Goal: Task Accomplishment & Management: Manage account settings

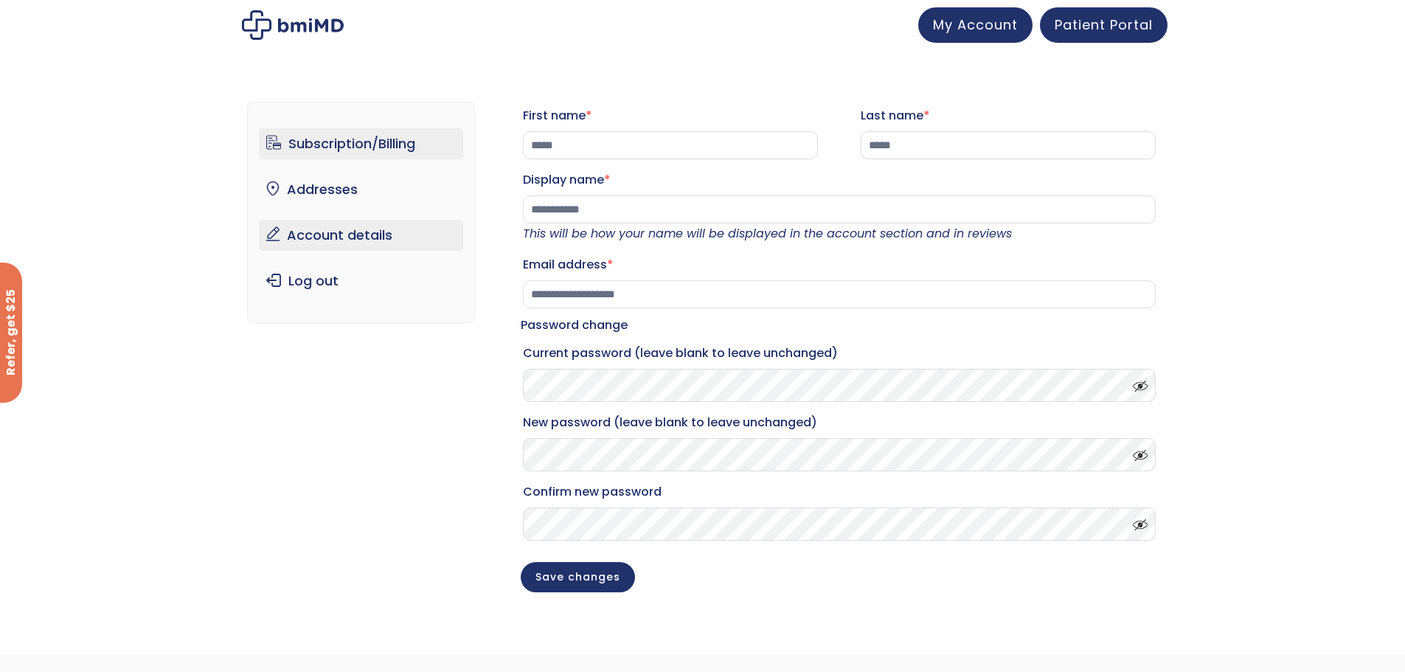
click at [386, 148] on link "Subscription/Billing" at bounding box center [361, 143] width 204 height 31
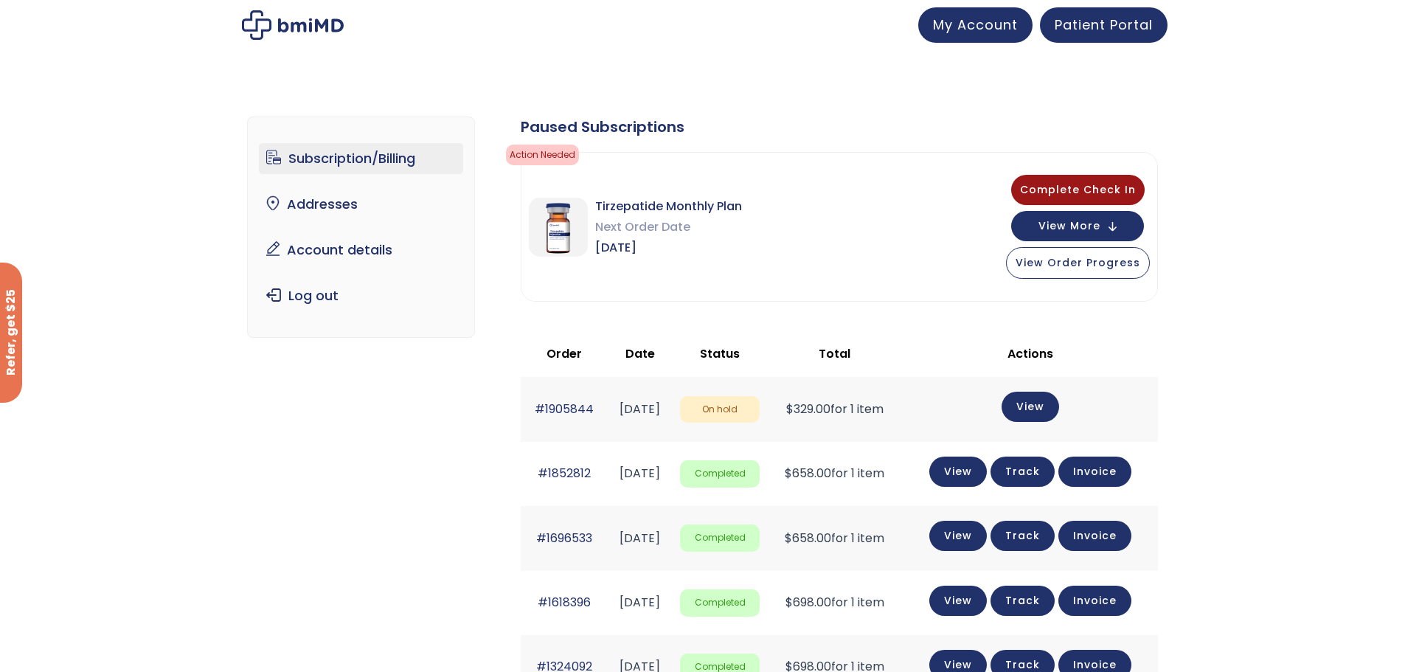
scroll to position [74, 0]
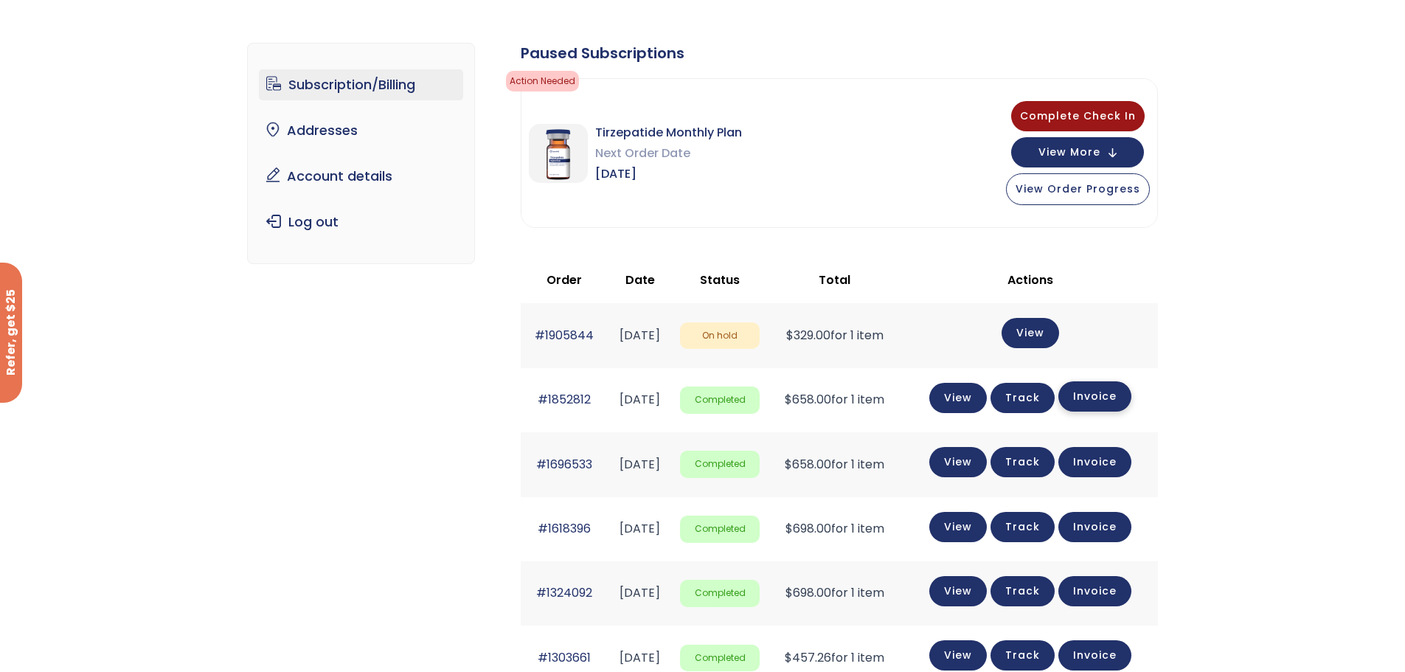
click at [1123, 401] on link "Invoice" at bounding box center [1094, 396] width 73 height 30
click at [986, 400] on link "View" at bounding box center [958, 396] width 58 height 30
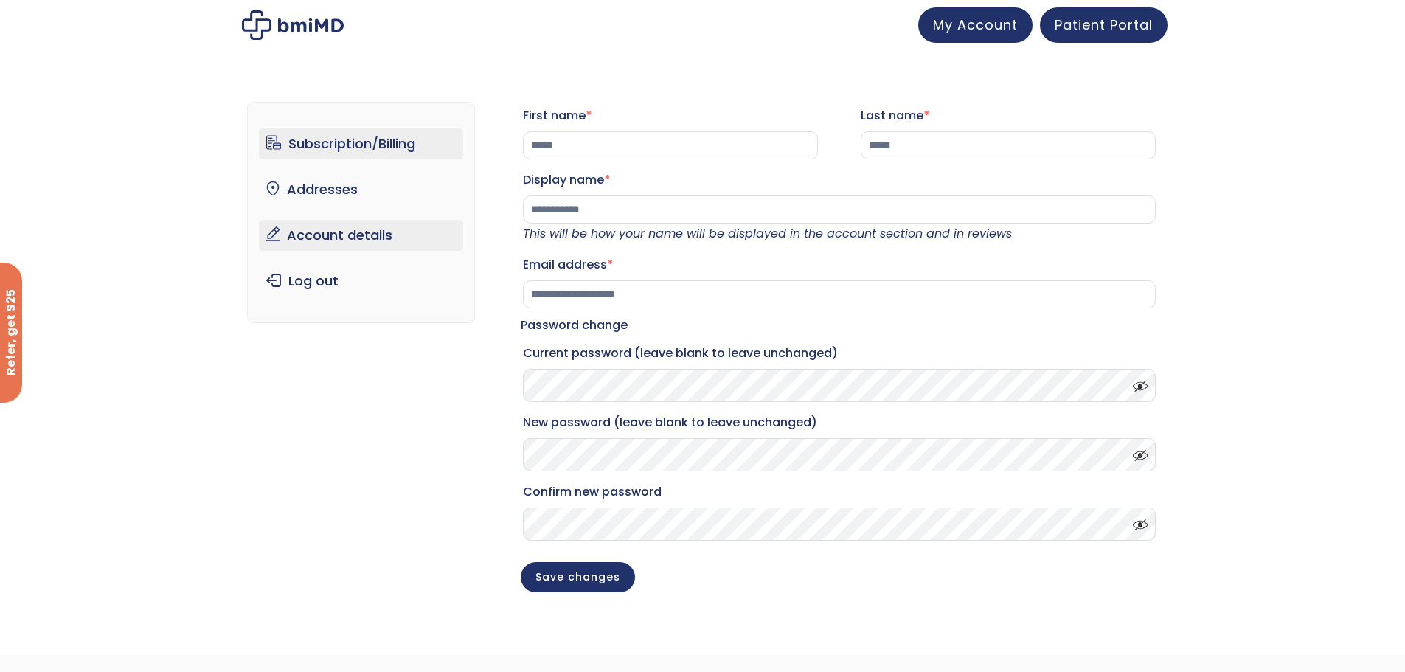
click at [332, 150] on link "Subscription/Billing" at bounding box center [361, 143] width 204 height 31
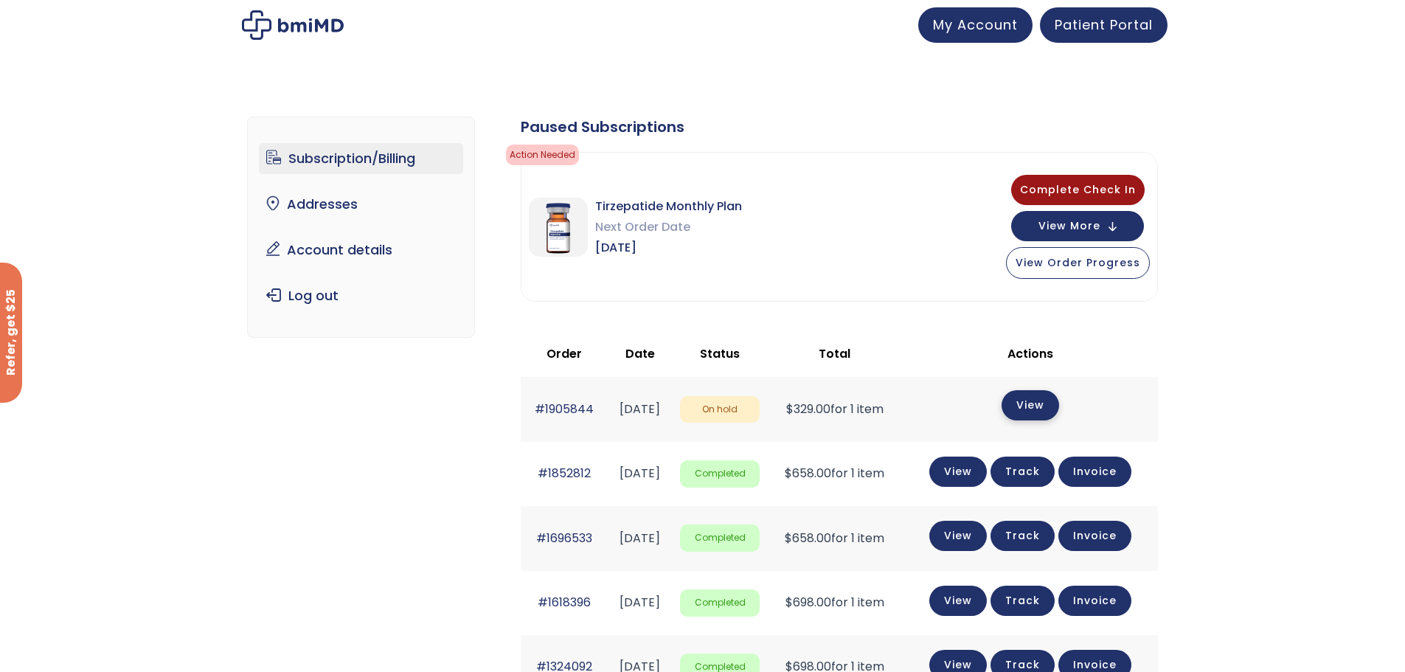
click at [1059, 413] on link "View" at bounding box center [1030, 405] width 58 height 30
